Goal: Information Seeking & Learning: Learn about a topic

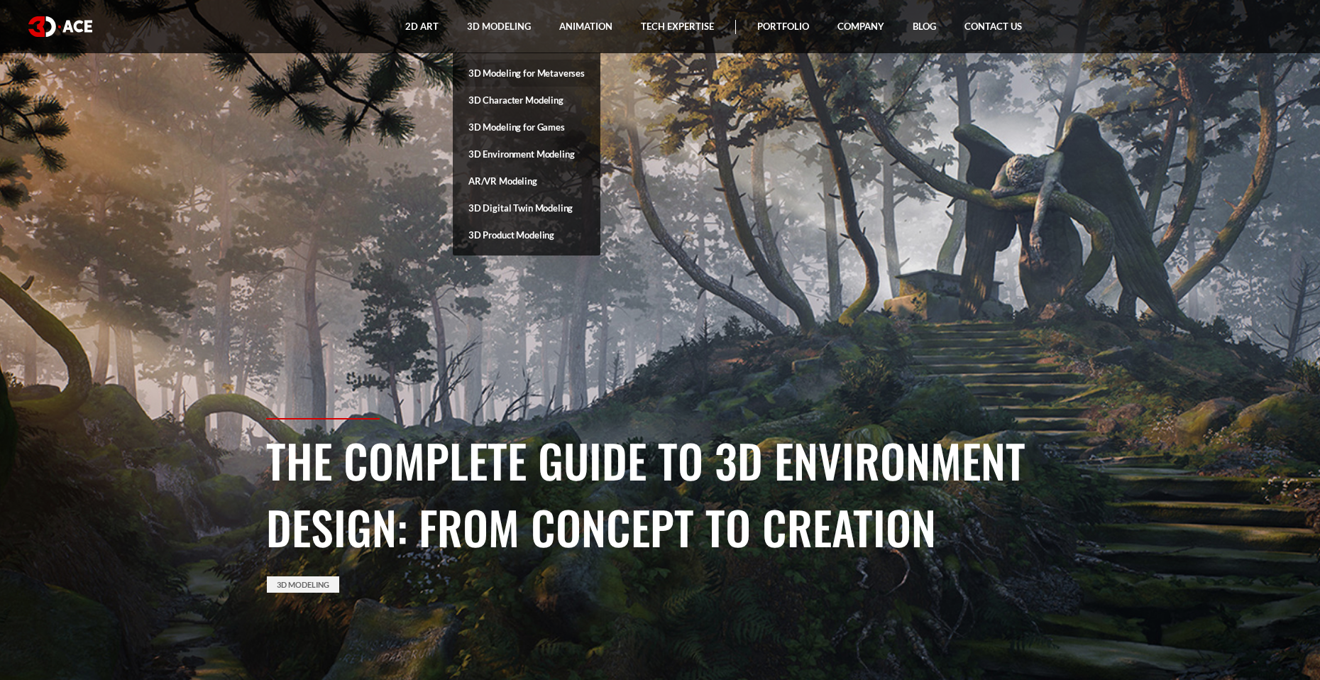
click at [534, 78] on link "3D Modeling for Metaverses" at bounding box center [527, 73] width 148 height 27
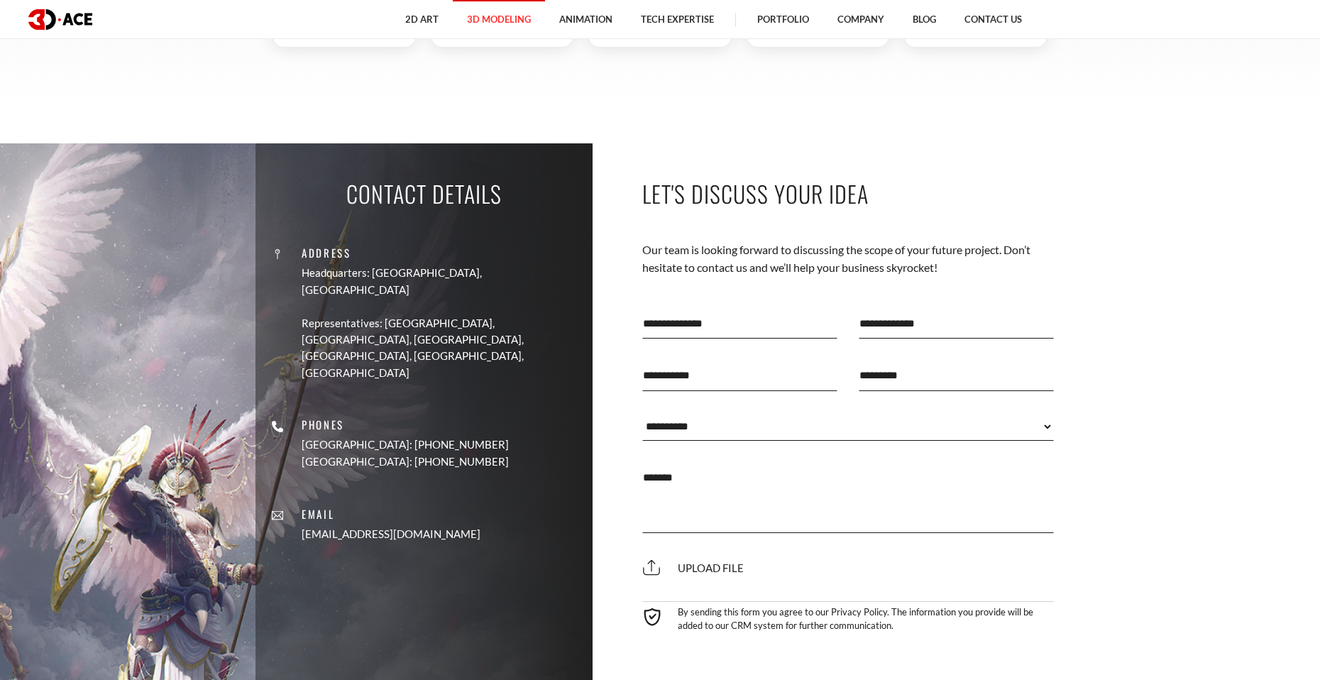
scroll to position [4542, 0]
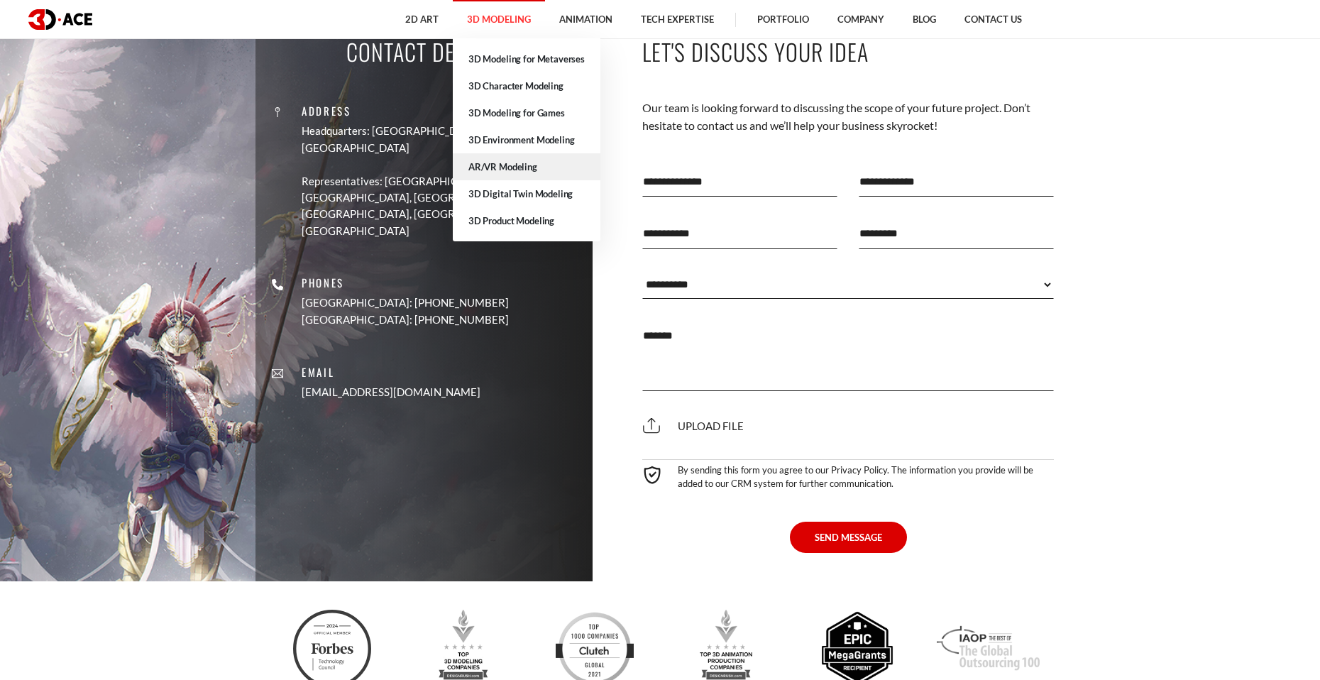
click at [512, 155] on link "AR/VR Modeling" at bounding box center [527, 166] width 148 height 27
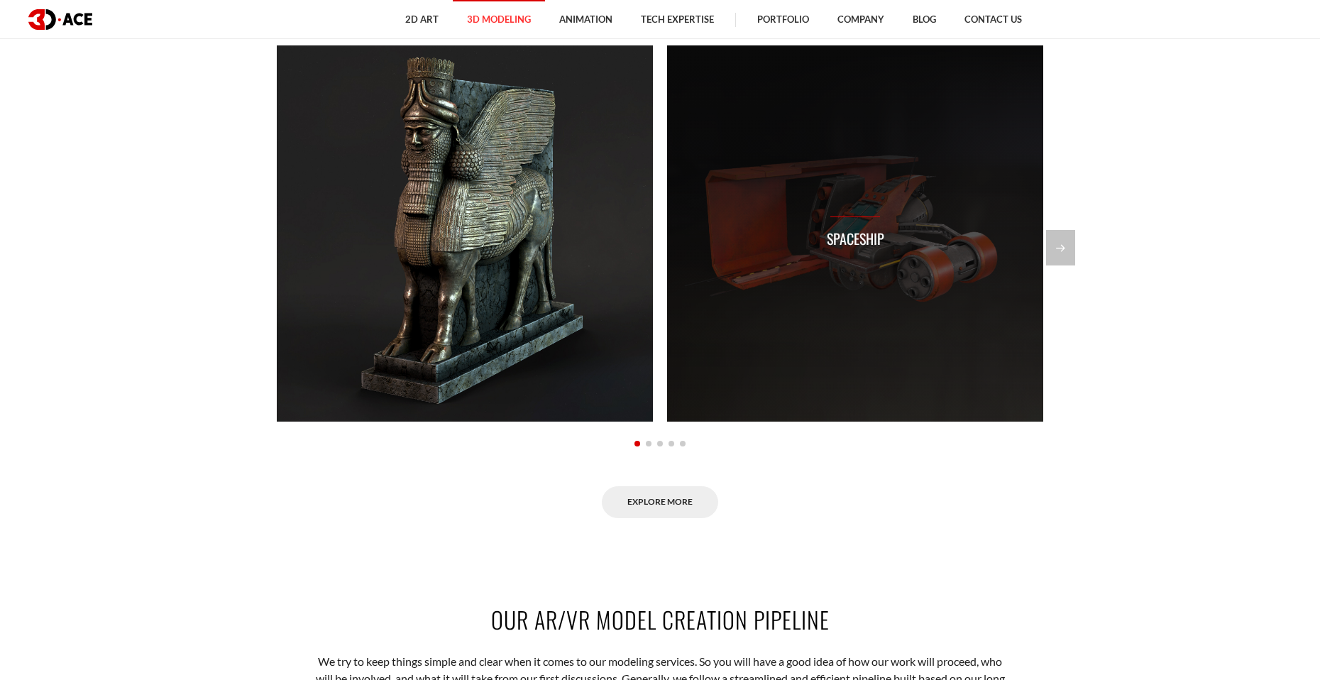
scroll to position [1136, 0]
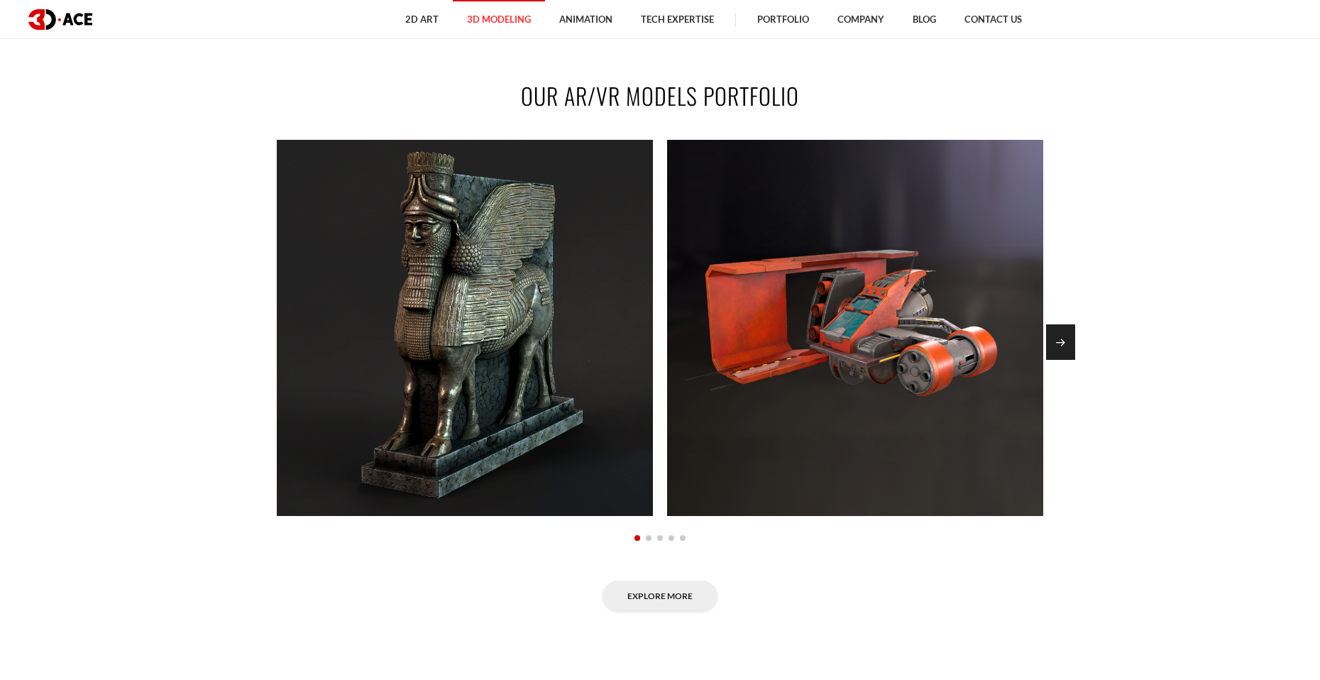
click at [1072, 359] on div "Next slide" at bounding box center [1060, 341] width 29 height 35
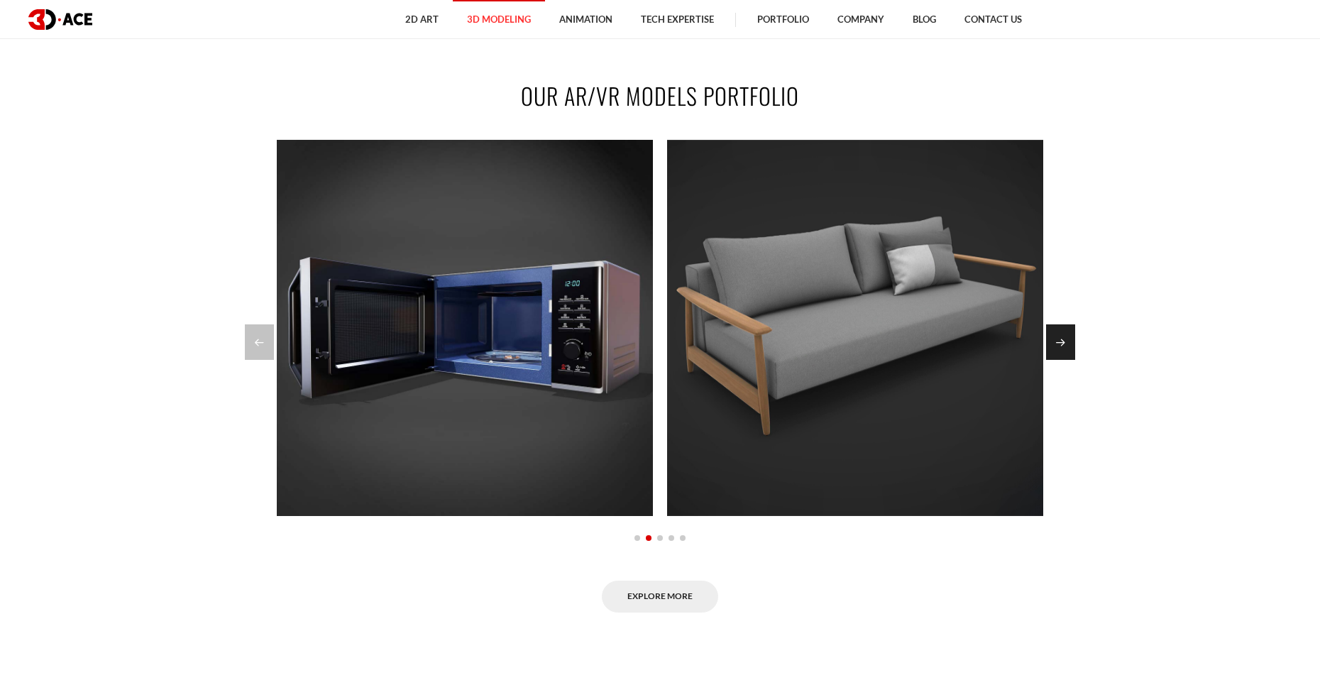
click at [1072, 359] on div "Next slide" at bounding box center [1060, 341] width 29 height 35
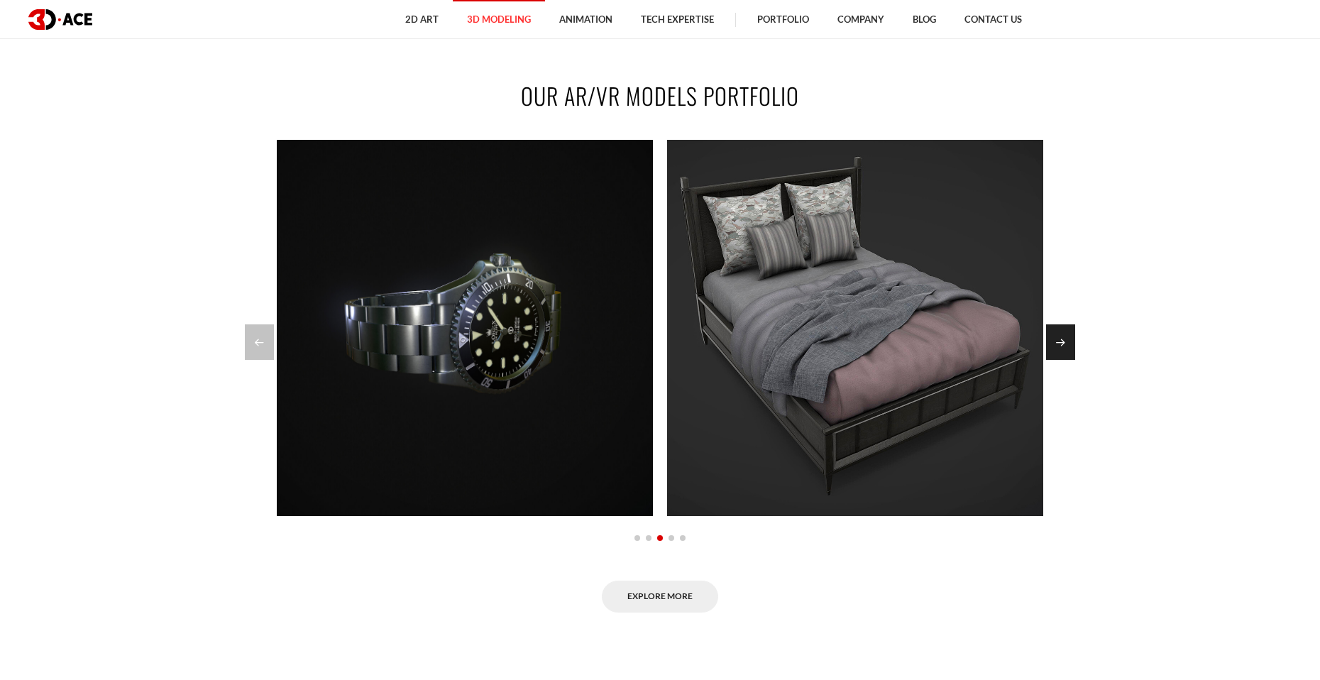
click at [1072, 359] on div "Next slide" at bounding box center [1060, 341] width 29 height 35
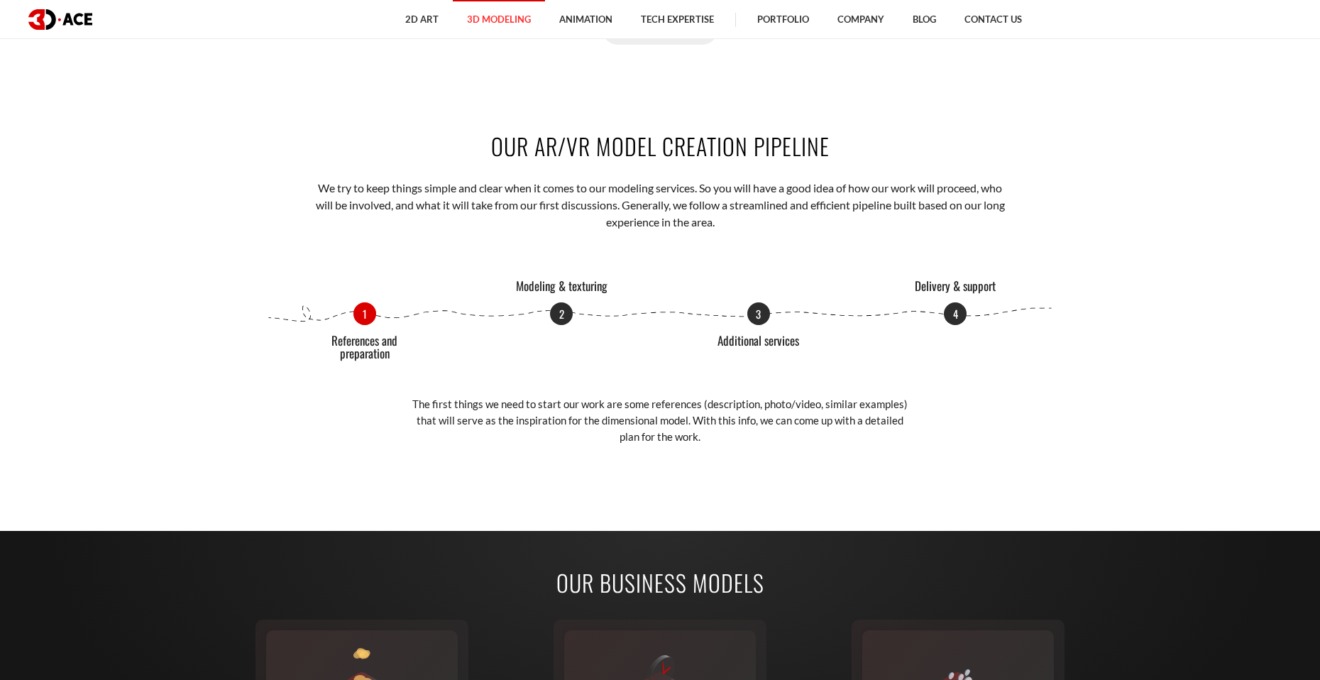
scroll to position [1774, 0]
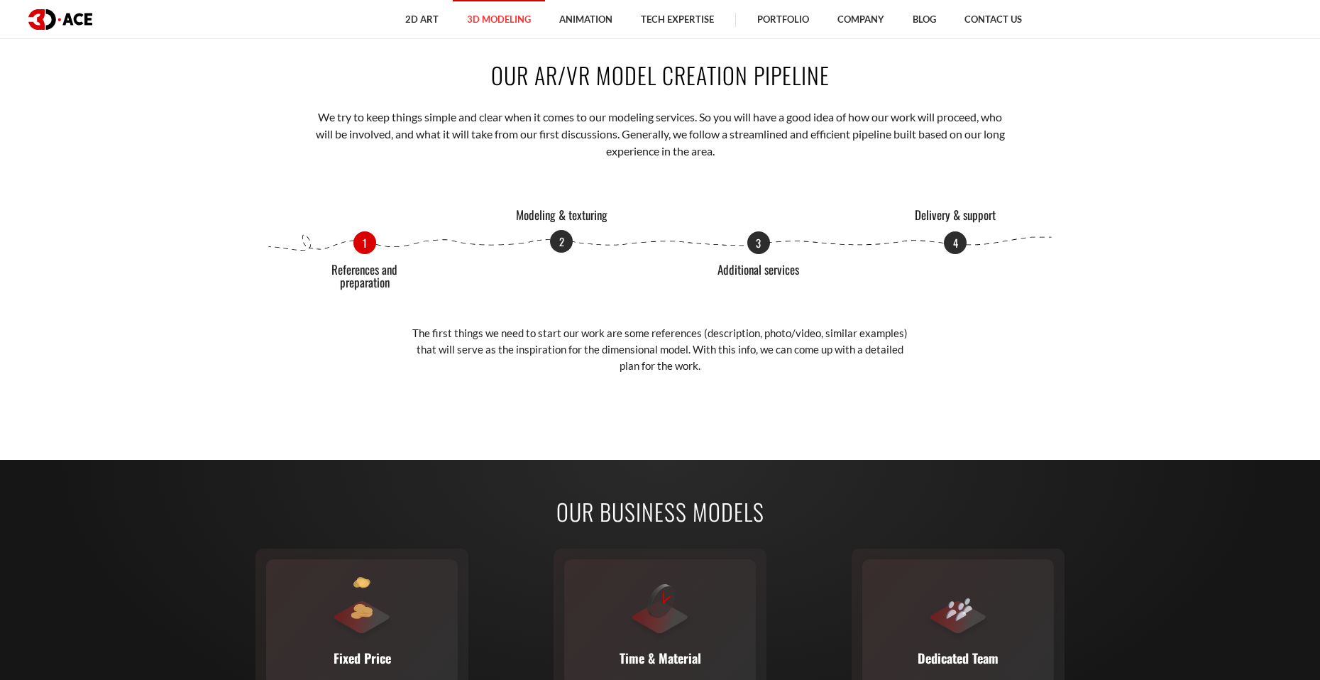
click at [553, 253] on p "2" at bounding box center [561, 241] width 23 height 23
click at [757, 253] on p "3" at bounding box center [758, 241] width 23 height 23
click at [952, 253] on p "4" at bounding box center [955, 241] width 23 height 23
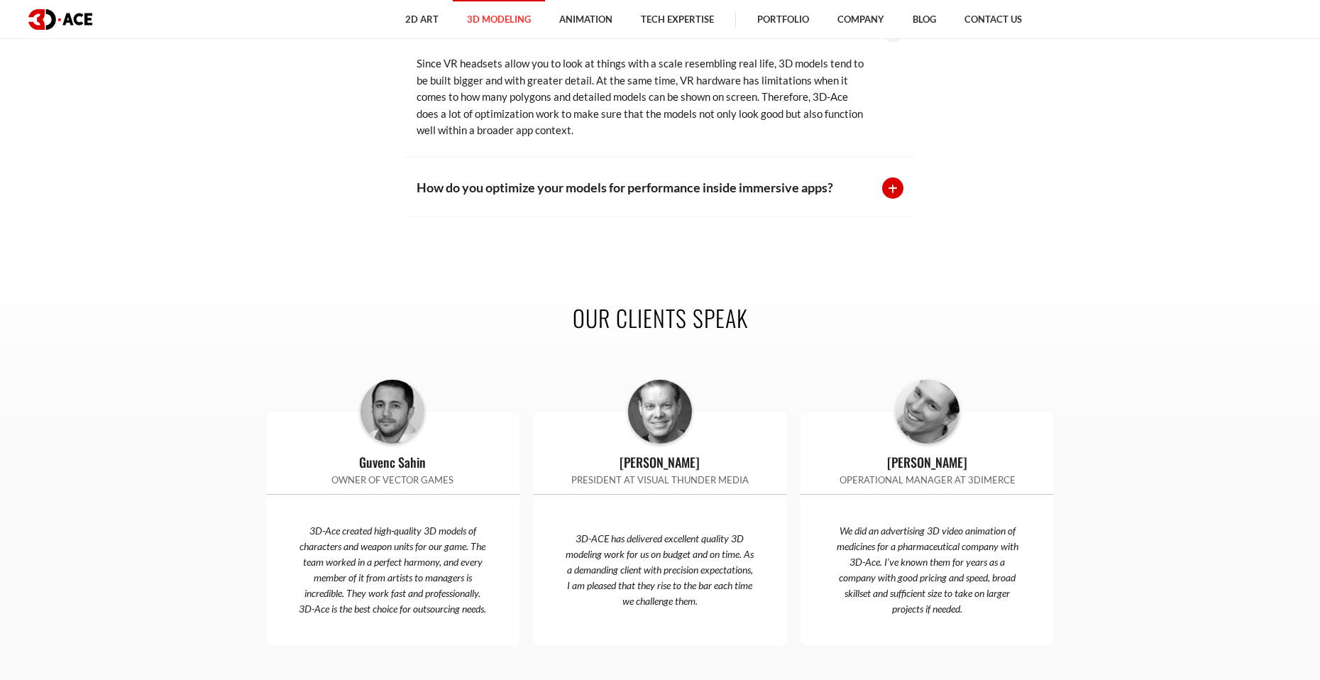
scroll to position [3548, 0]
